Goal: Information Seeking & Learning: Learn about a topic

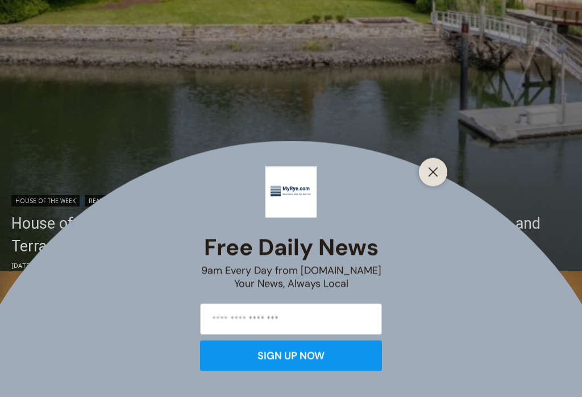
scroll to position [543, 0]
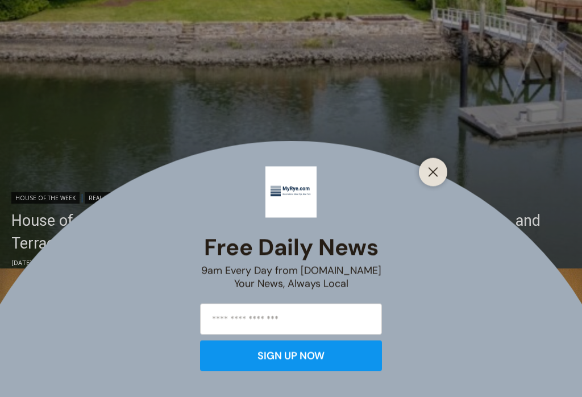
click at [434, 180] on button "Close" at bounding box center [433, 172] width 16 height 16
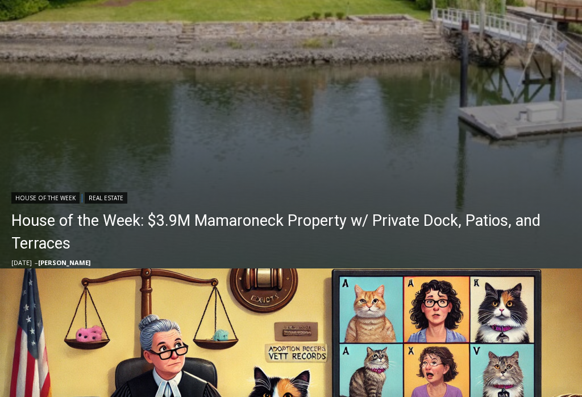
click at [530, 188] on header "House of the Week | Real Estate House of the Week: $3.9M Mamaroneck Property w/…" at bounding box center [291, 228] width 582 height 103
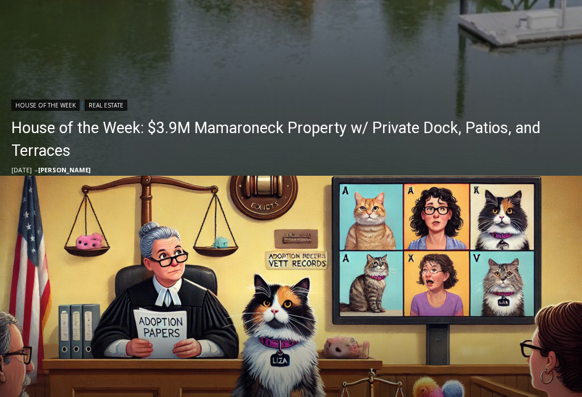
scroll to position [636, 0]
click at [54, 134] on link "House of the Week: $3.9M Mamaroneck Property w/ Private Dock, Patios, and Terra…" at bounding box center [293, 139] width 565 height 45
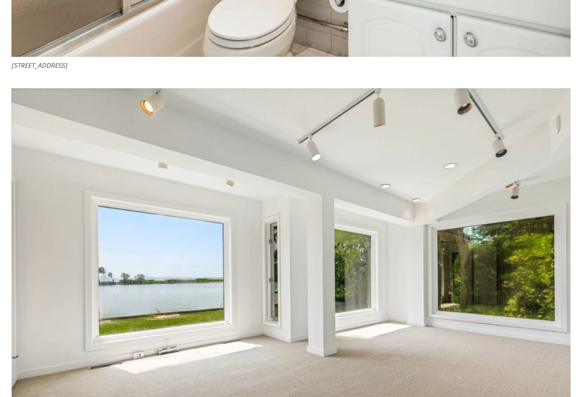
scroll to position [3560, 0]
